Goal: Information Seeking & Learning: Learn about a topic

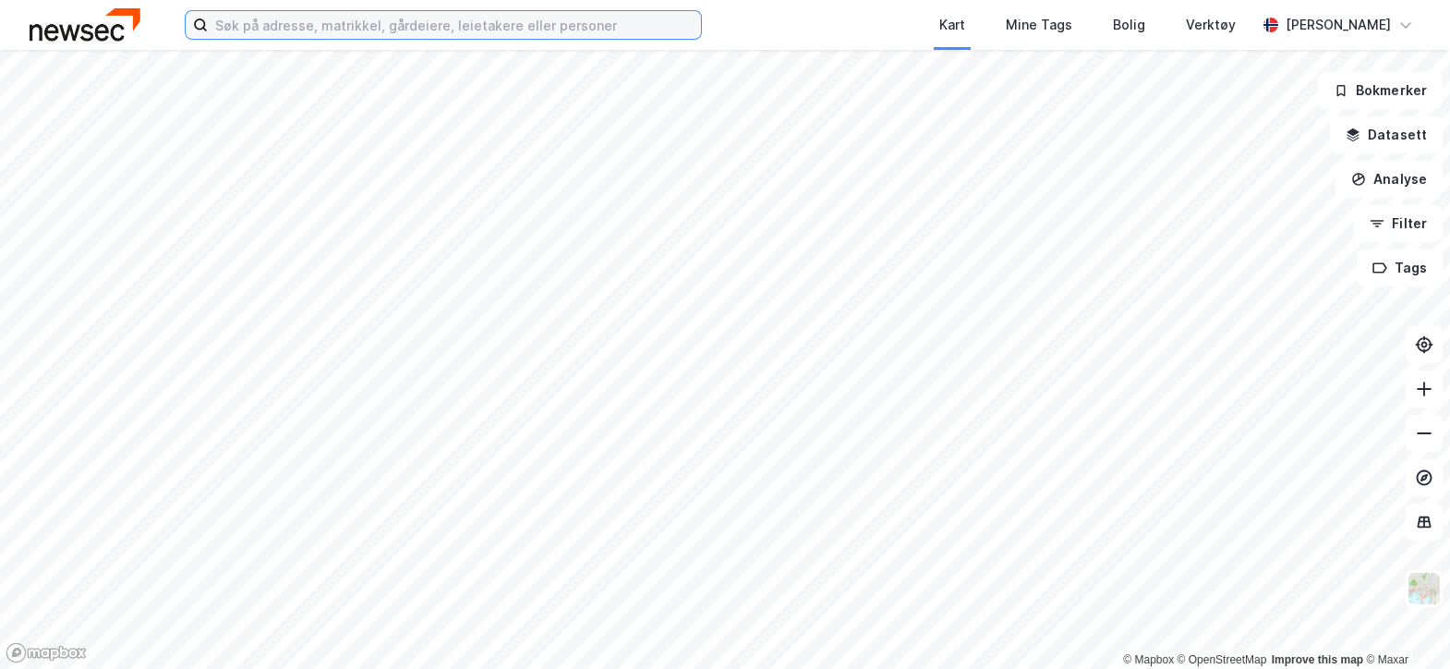
click at [250, 22] on input at bounding box center [454, 25] width 493 height 28
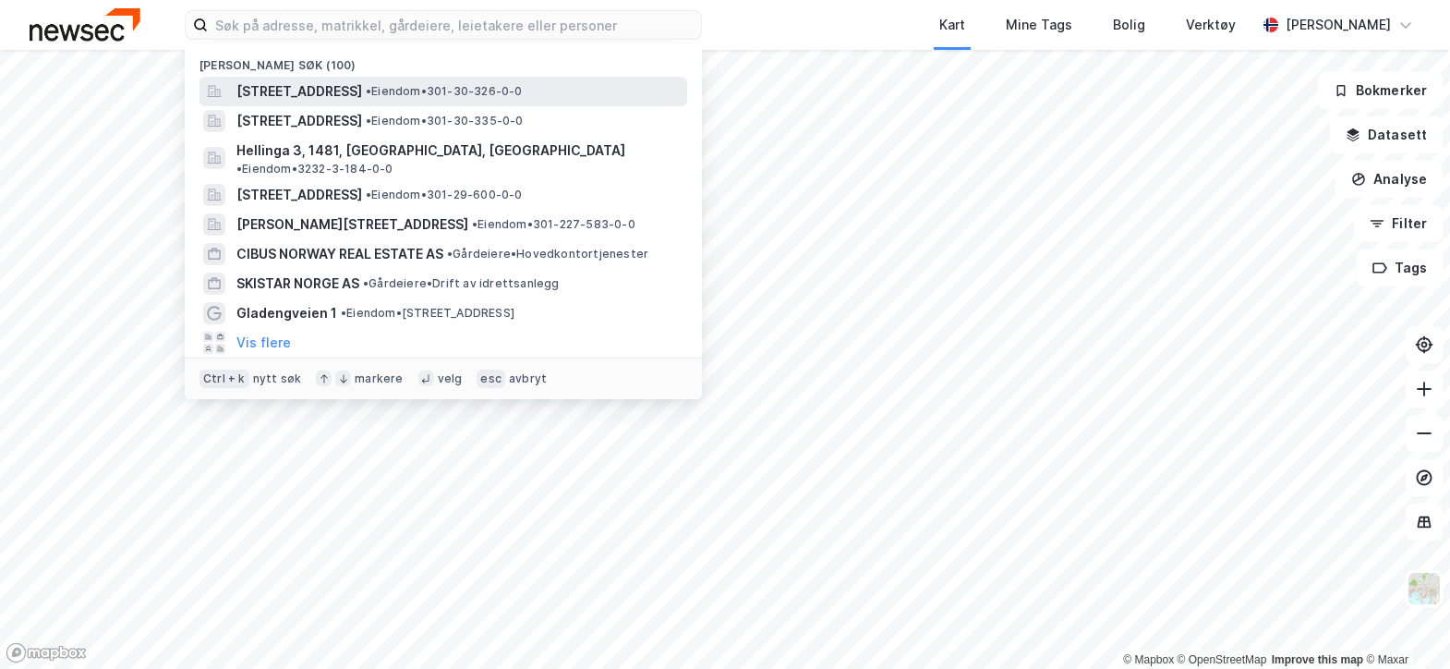
click at [272, 89] on span "[STREET_ADDRESS]" at bounding box center [299, 91] width 126 height 22
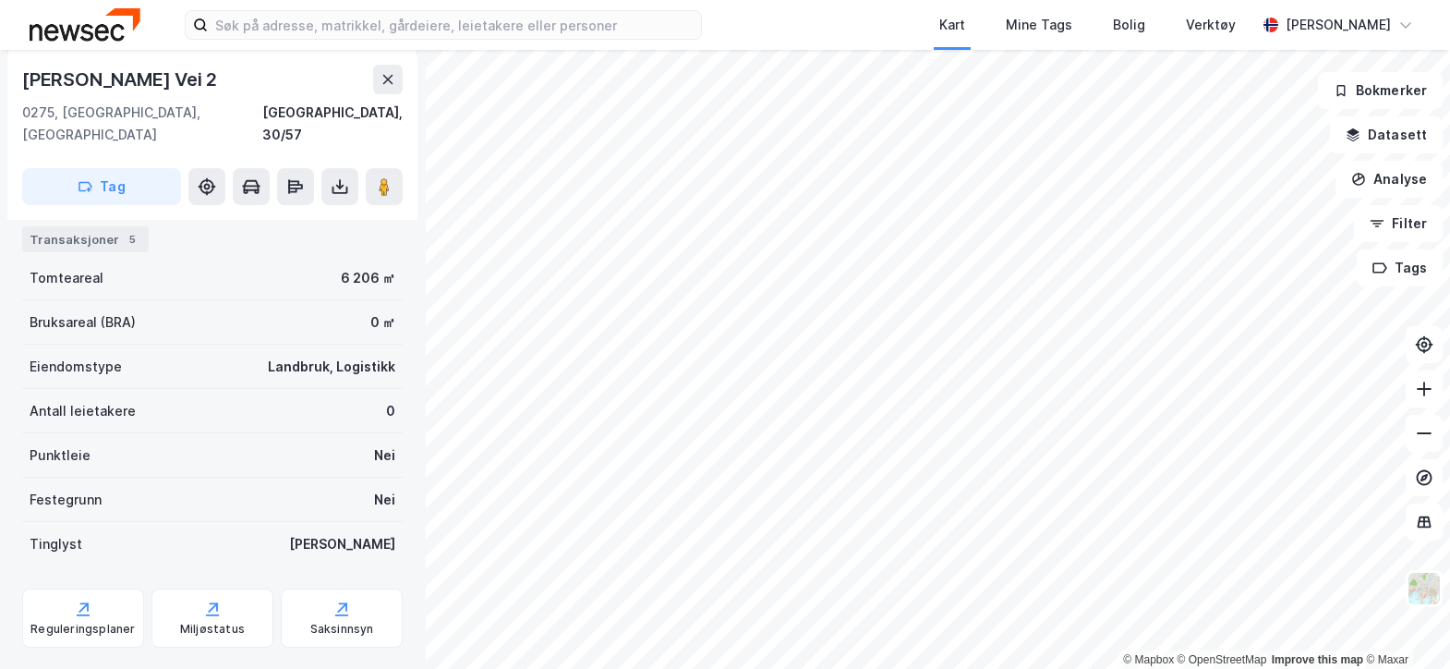
scroll to position [334, 0]
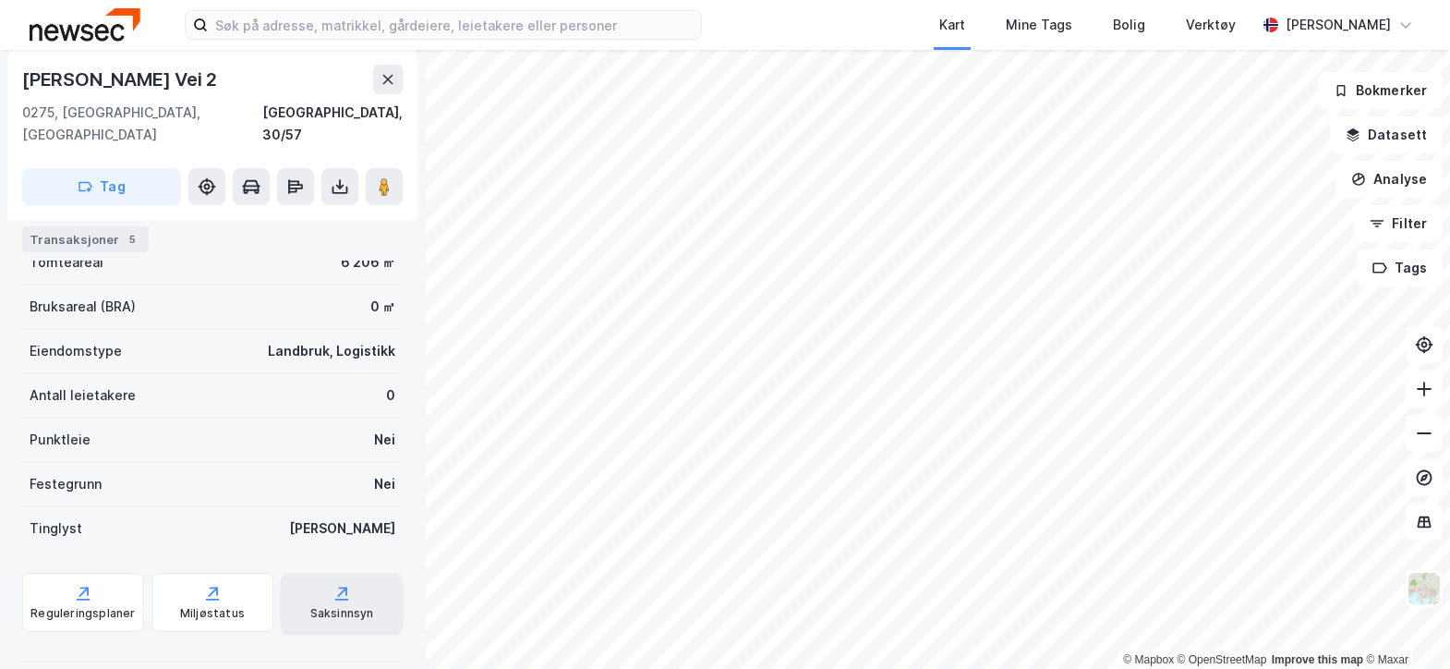
click at [337, 578] on div "Saksinnsyn" at bounding box center [342, 602] width 122 height 59
